Goal: Information Seeking & Learning: Learn about a topic

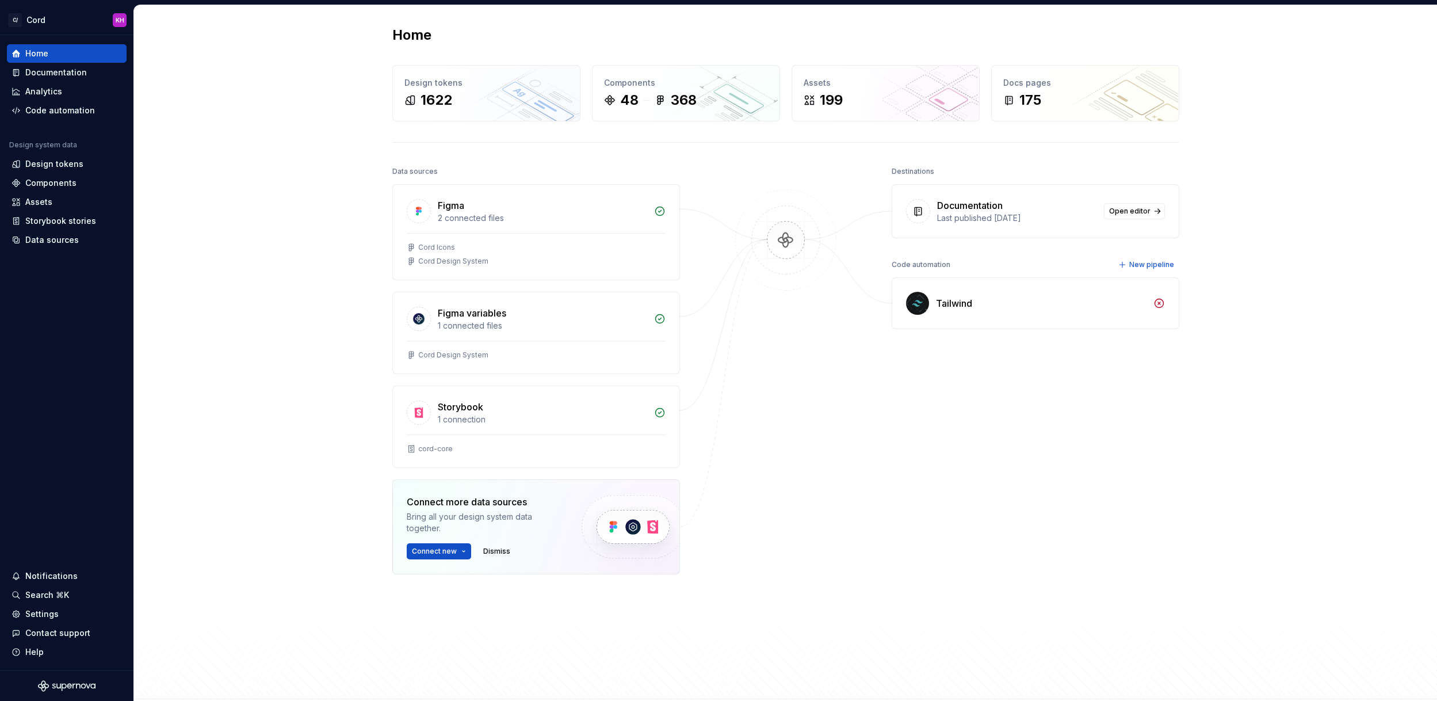
click at [882, 594] on div "Data sources Figma 2 connected files Cord Icons Cord Design System Figma variab…" at bounding box center [785, 420] width 787 height 514
click at [48, 72] on div "Documentation" at bounding box center [56, 73] width 62 height 12
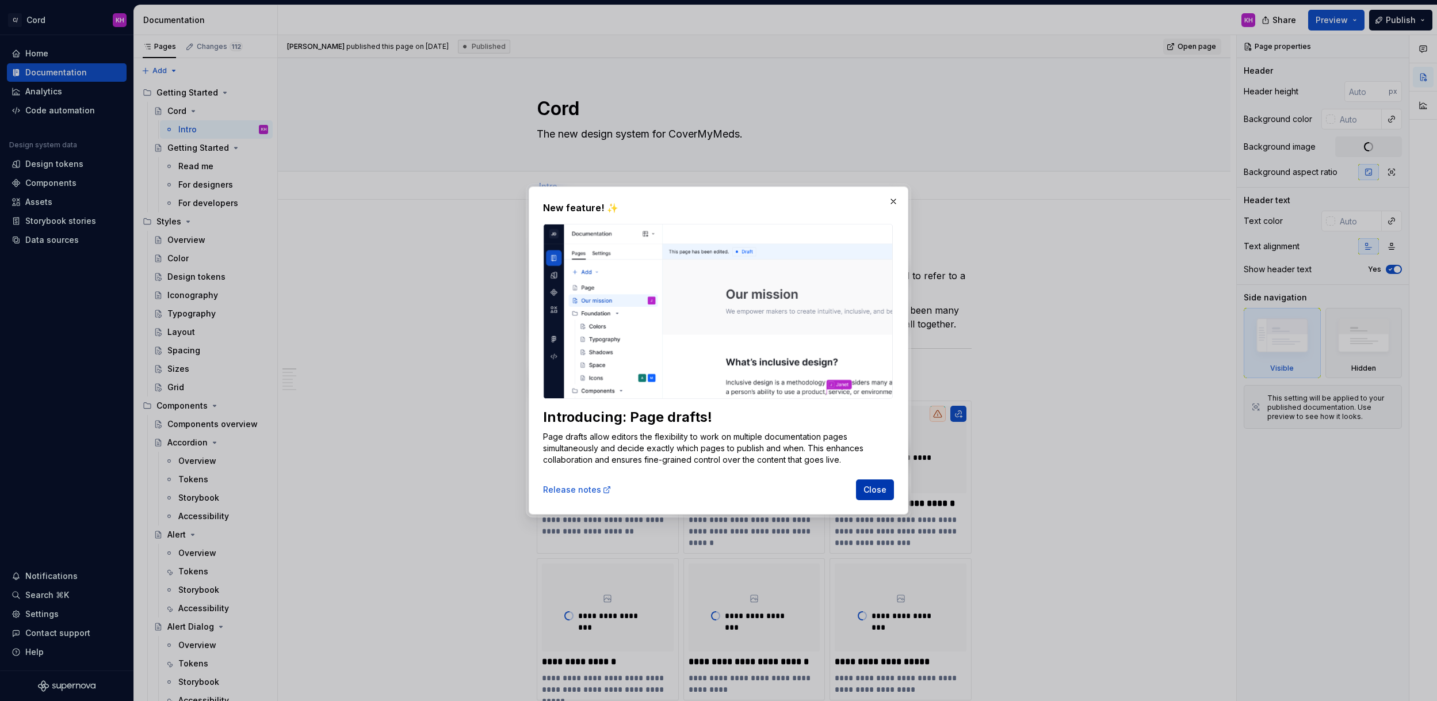
click at [875, 490] on span "Close" at bounding box center [874, 490] width 23 height 12
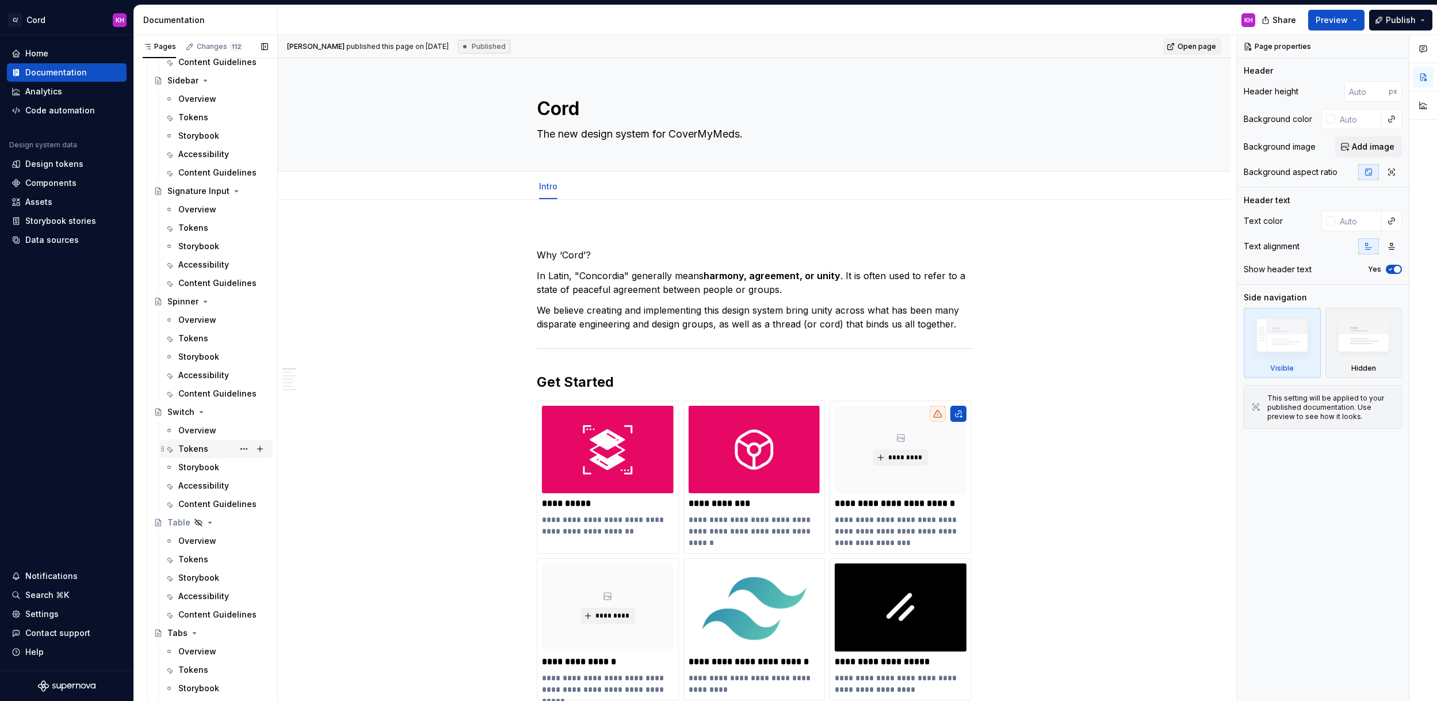
scroll to position [2768, 0]
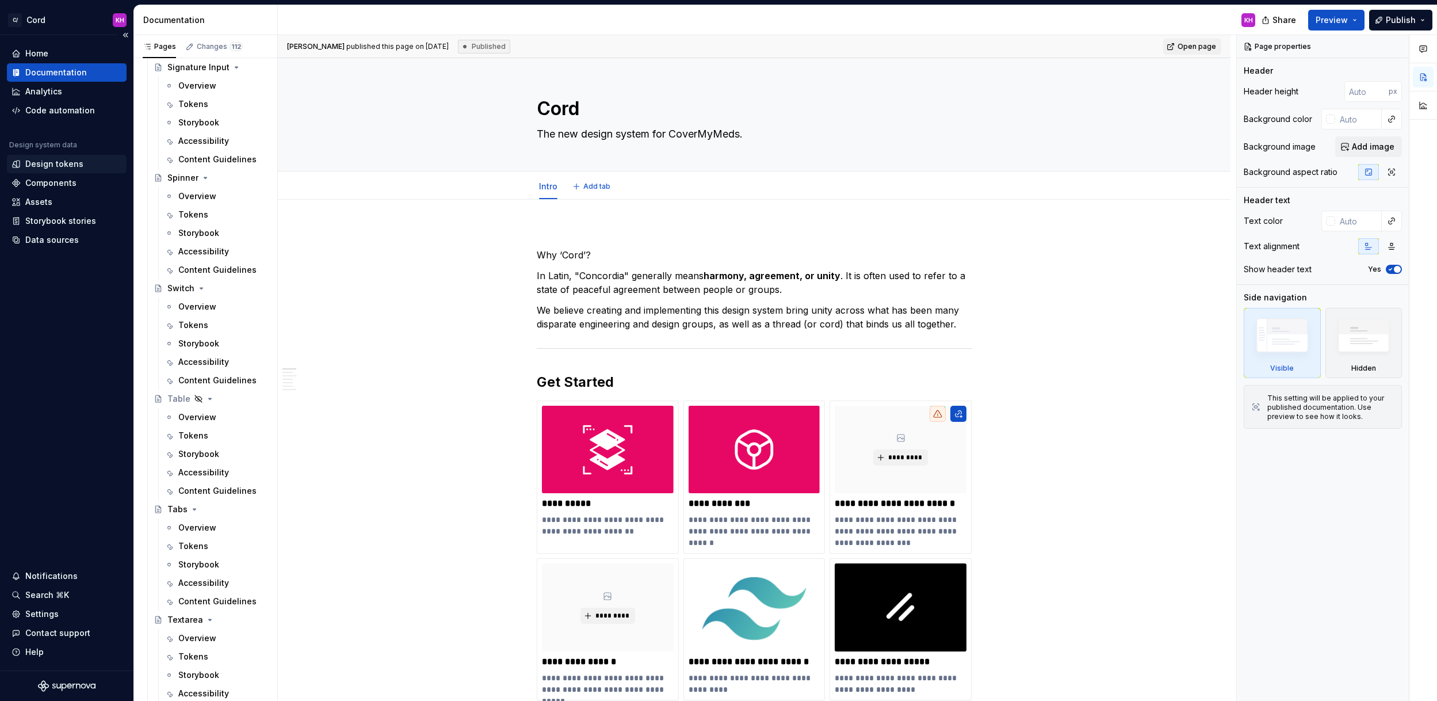
type textarea "*"
click at [48, 576] on div "Notifications" at bounding box center [51, 576] width 52 height 12
click at [42, 575] on html "C/ Cord KH Home Documentation Analytics Code automation Design system data Desi…" at bounding box center [718, 350] width 1437 height 701
click at [57, 163] on div "Design tokens" at bounding box center [54, 164] width 58 height 12
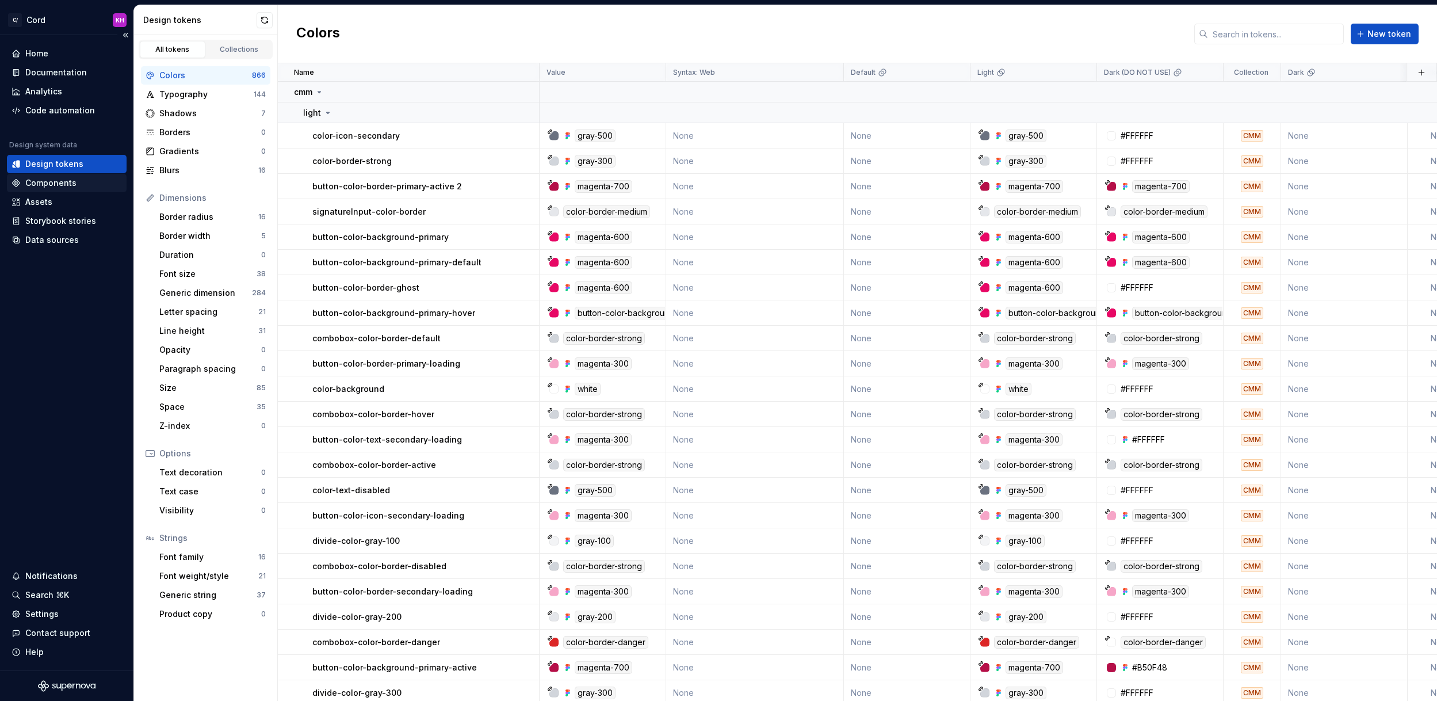
click at [37, 181] on div "Components" at bounding box center [50, 183] width 51 height 12
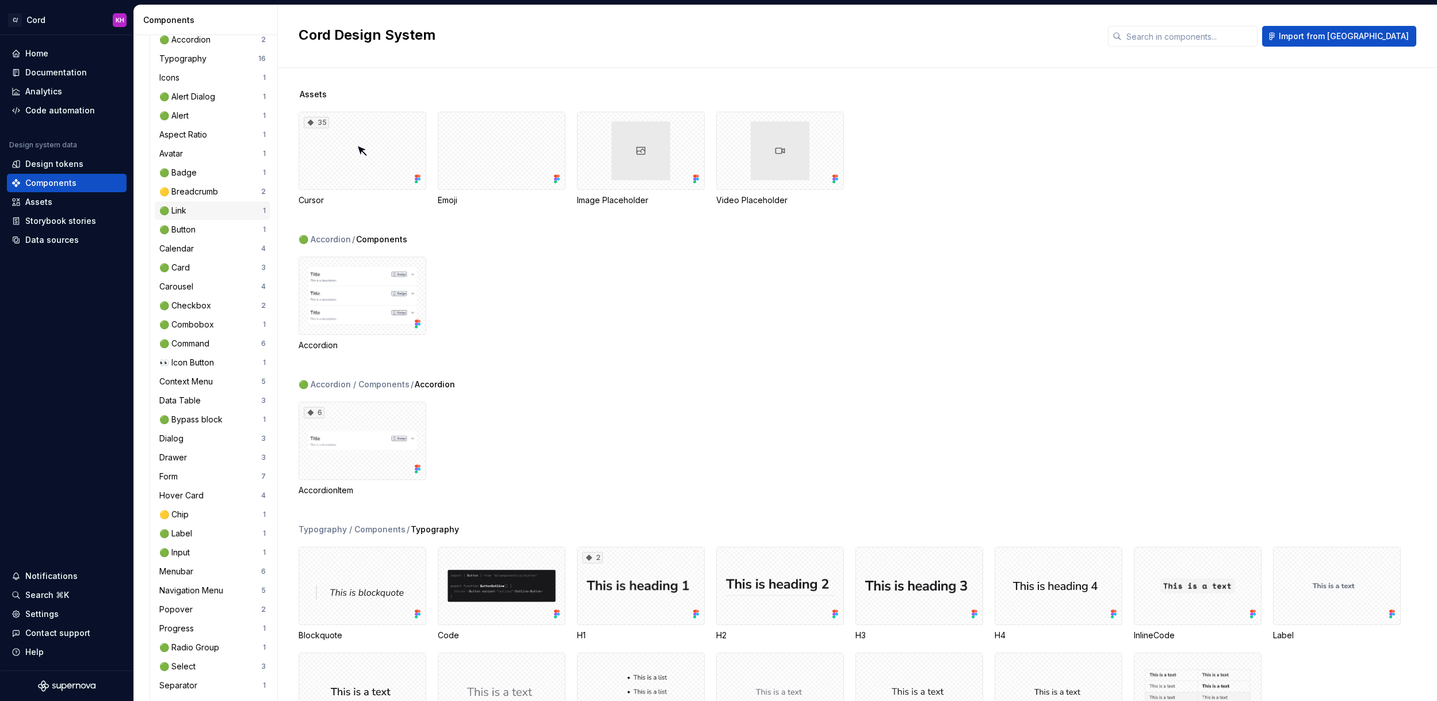
scroll to position [226, 0]
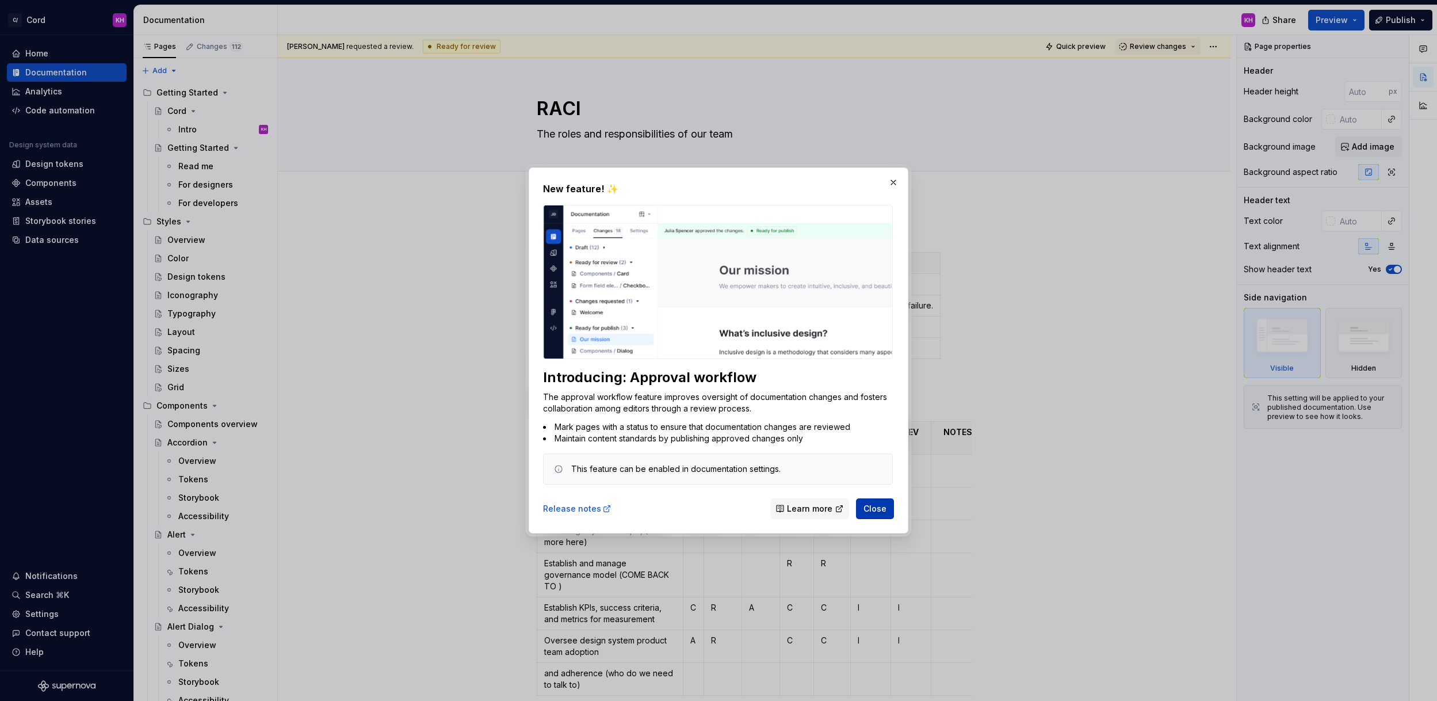
click at [876, 506] on span "Close" at bounding box center [874, 509] width 23 height 12
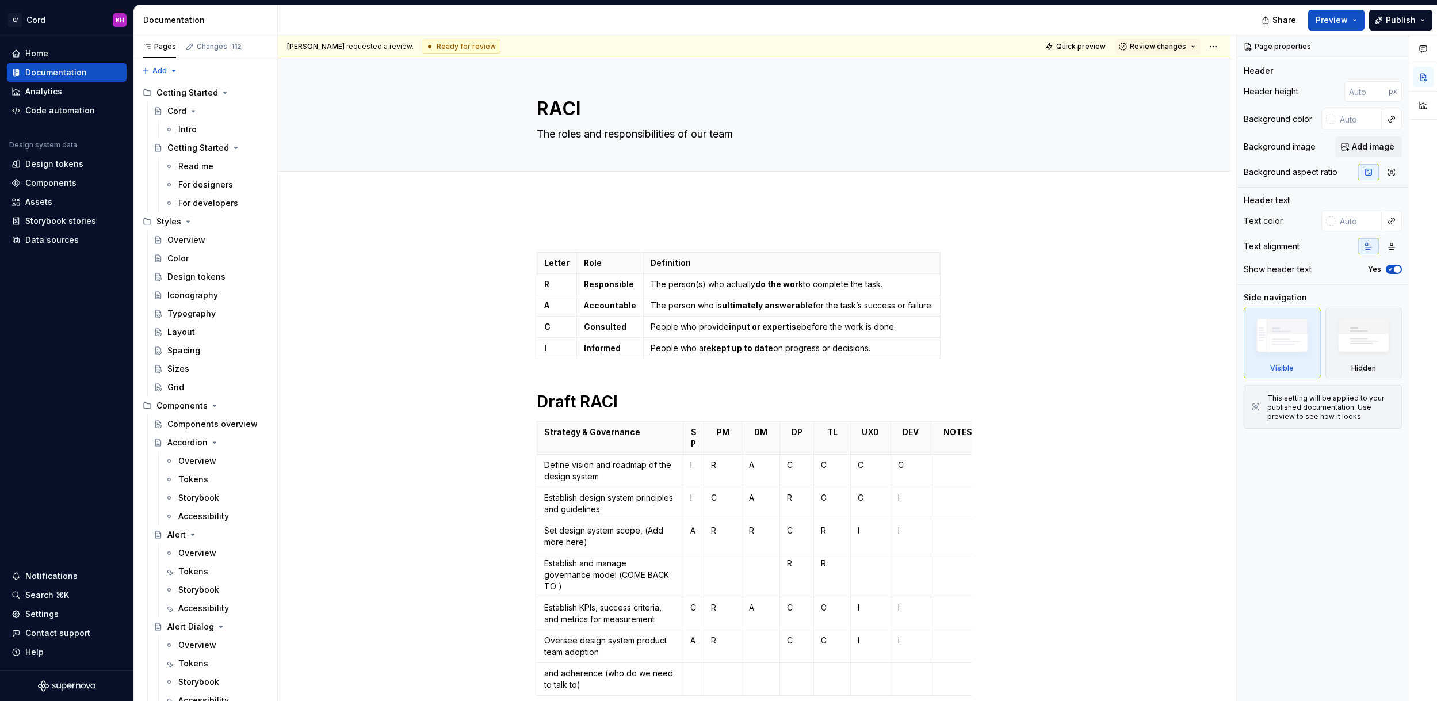
type textarea "*"
